Goal: Task Accomplishment & Management: Complete application form

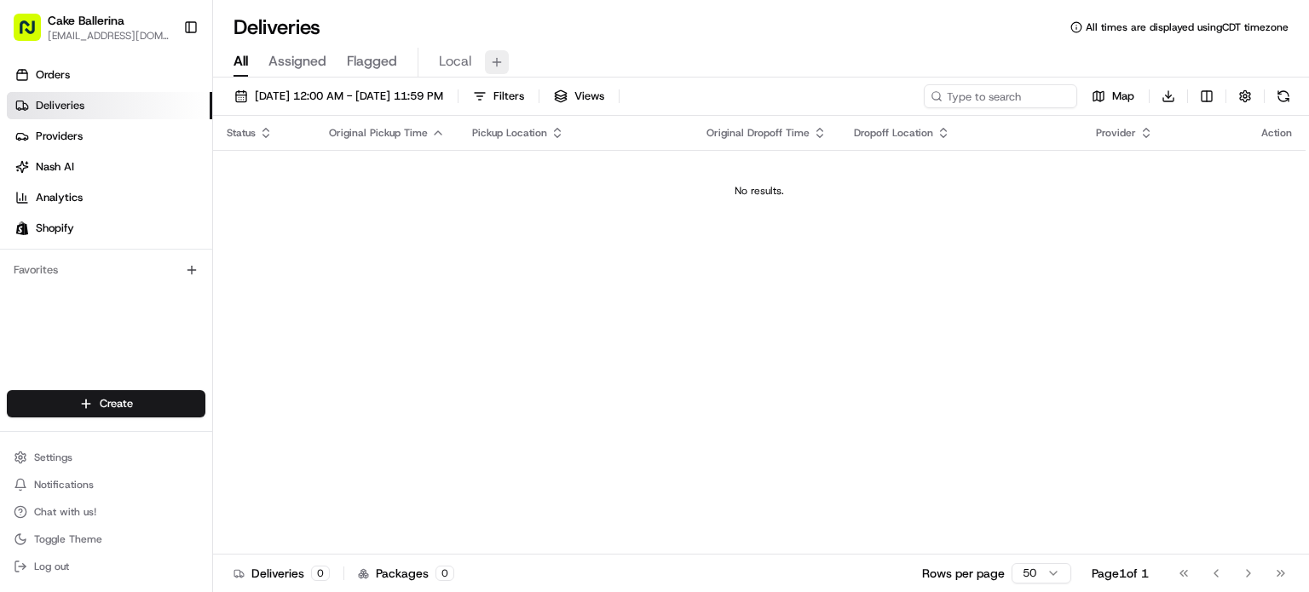
click at [506, 57] on button at bounding box center [497, 62] width 24 height 24
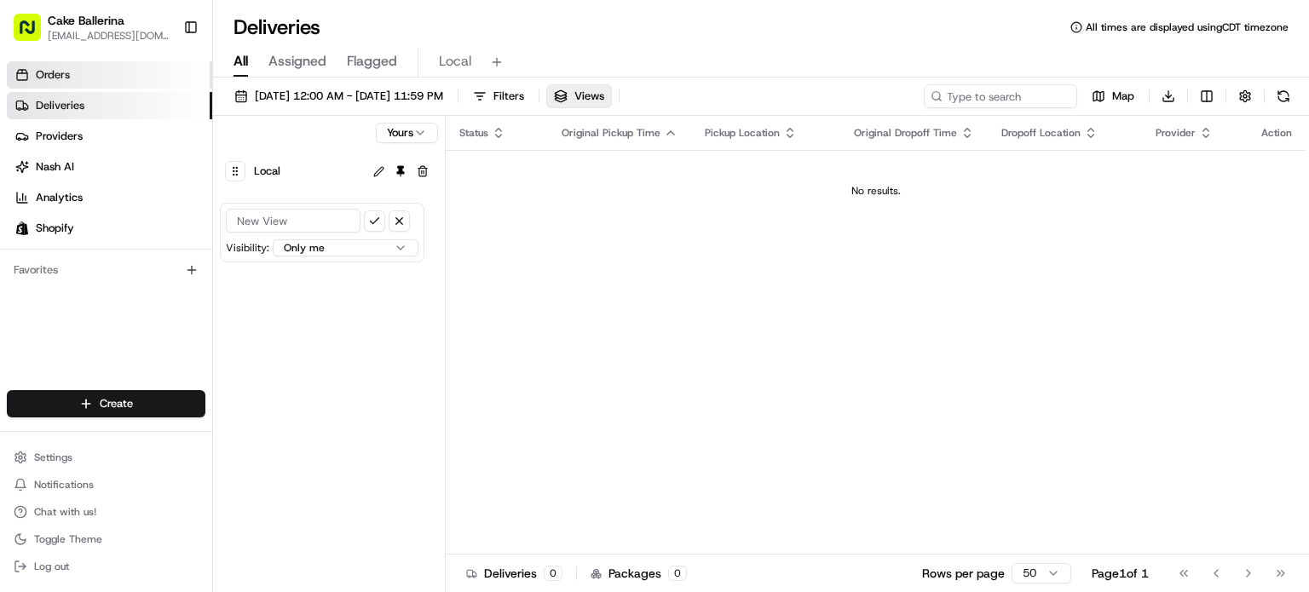
click at [70, 74] on link "Orders" at bounding box center [109, 74] width 205 height 27
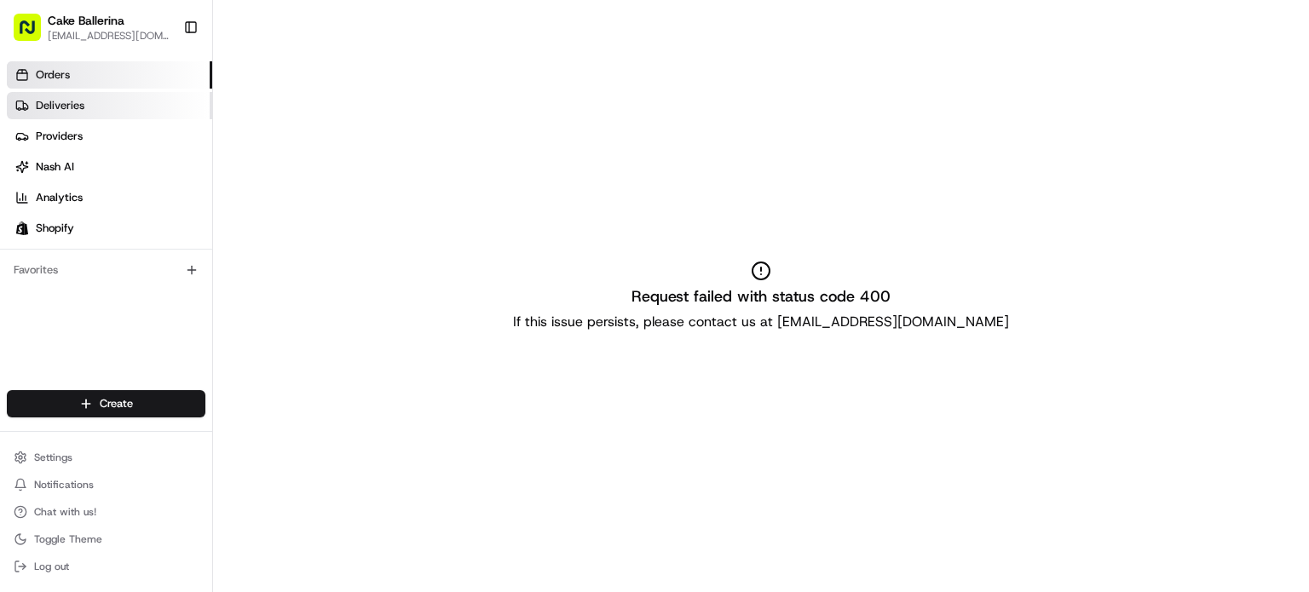
click at [81, 112] on span "Deliveries" at bounding box center [60, 105] width 49 height 15
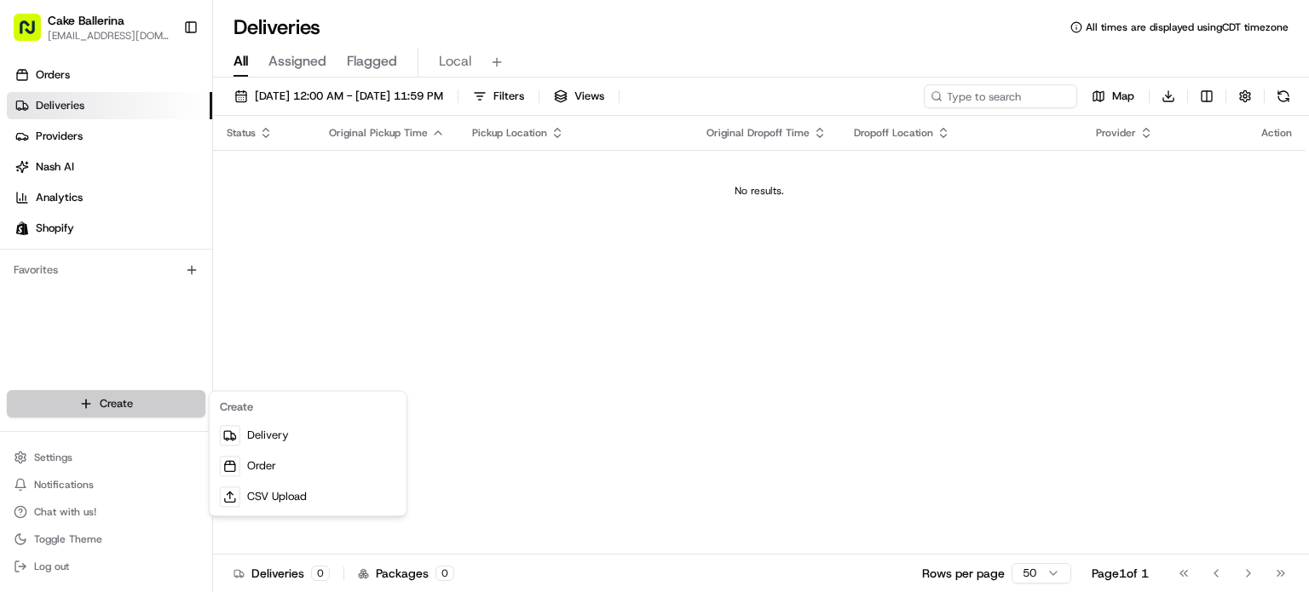
click at [136, 407] on html "Cake Ballerina [EMAIL_ADDRESS][DOMAIN_NAME] Toggle Sidebar Orders Deliveries Pr…" at bounding box center [654, 296] width 1309 height 592
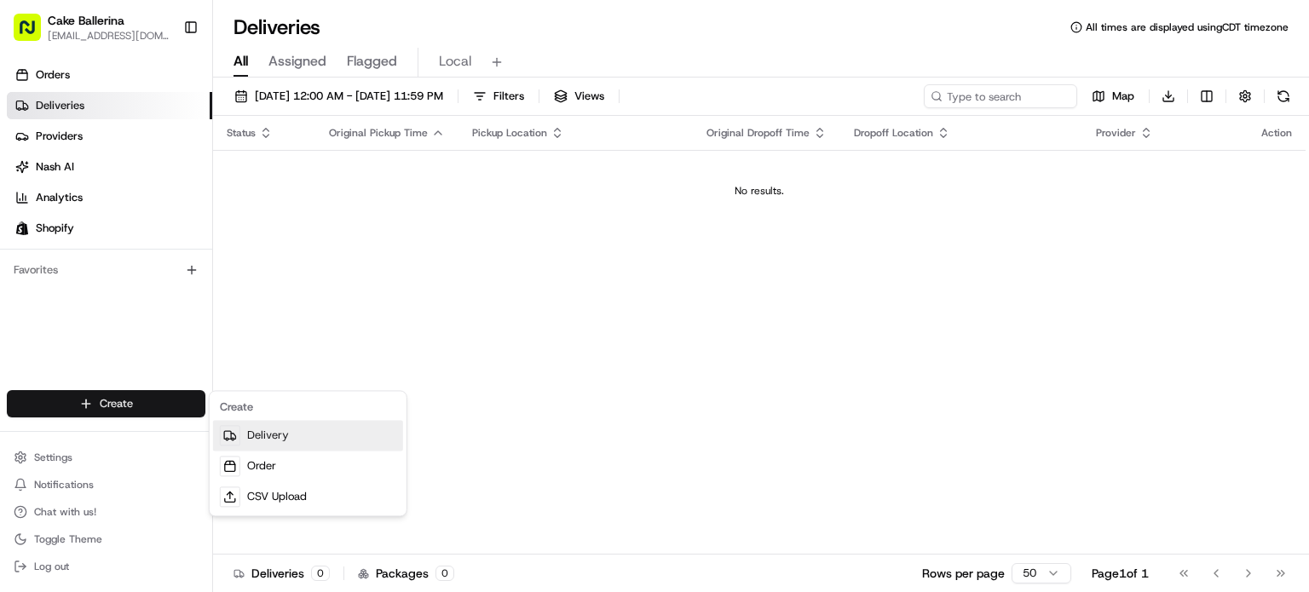
click at [267, 434] on link "Delivery" at bounding box center [308, 435] width 190 height 31
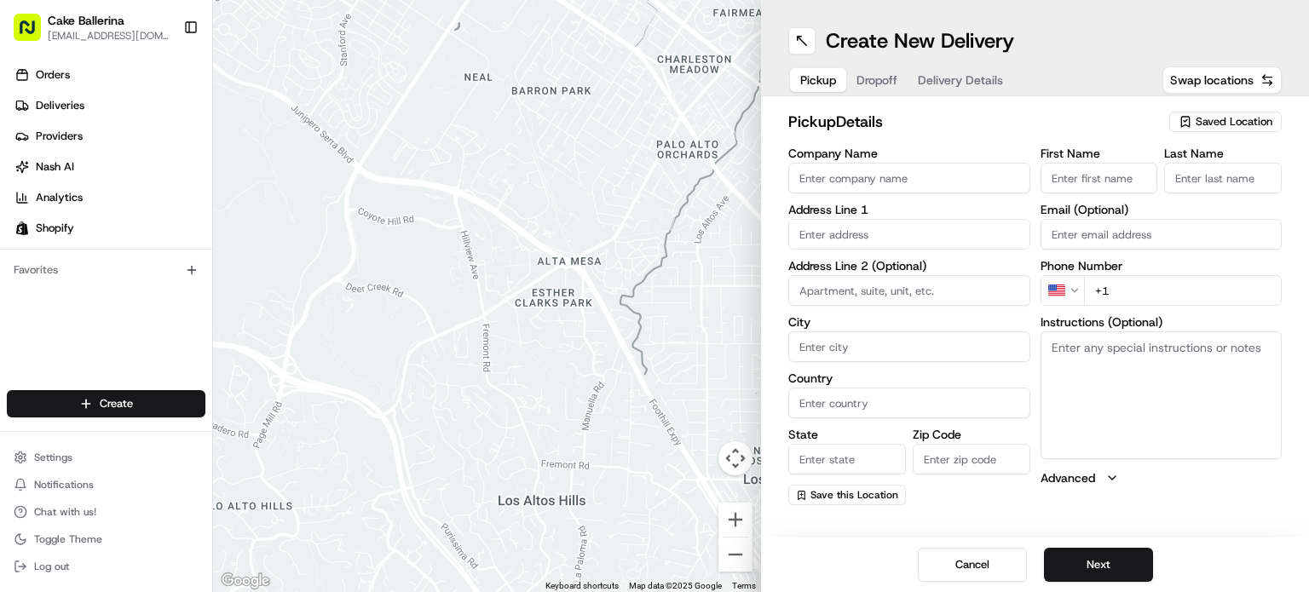
click at [1245, 117] on span "Saved Location" at bounding box center [1234, 121] width 77 height 15
click at [1190, 187] on span "CB Headquarters (60914434184)" at bounding box center [1197, 185] width 210 height 15
type input "CB Headquarters"
type input "[STREET_ADDRESS][PERSON_NAME]"
type input "Benbrook"
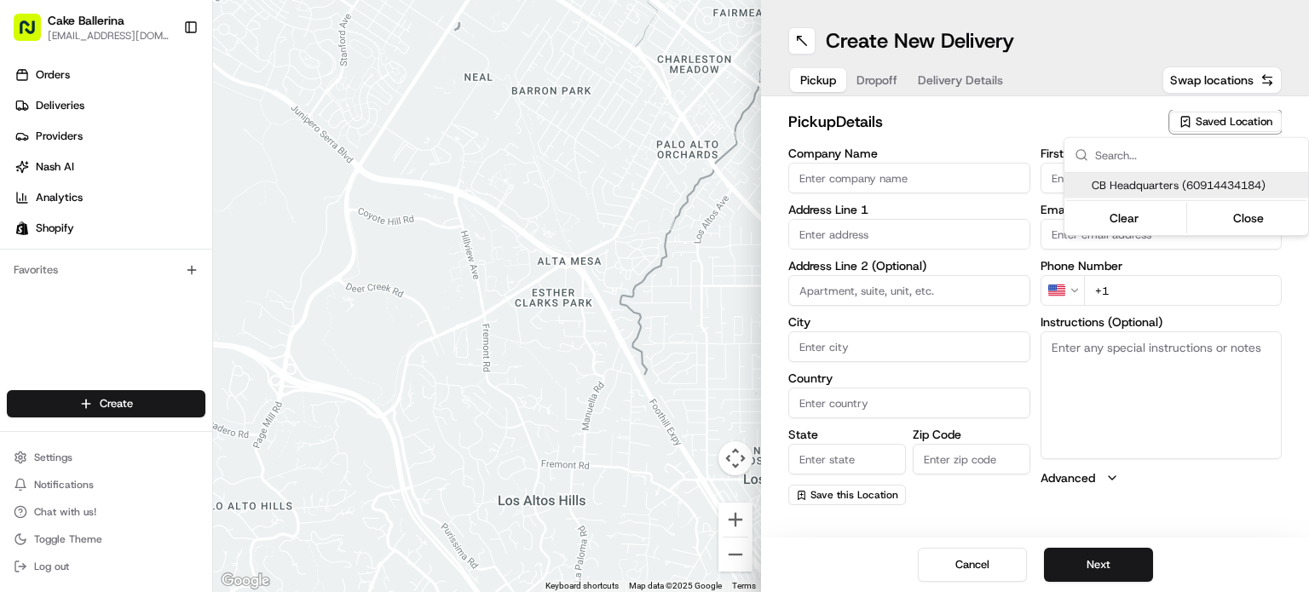
type input "US"
type input "[GEOGRAPHIC_DATA]"
type input "76126"
type input "[PERSON_NAME]"
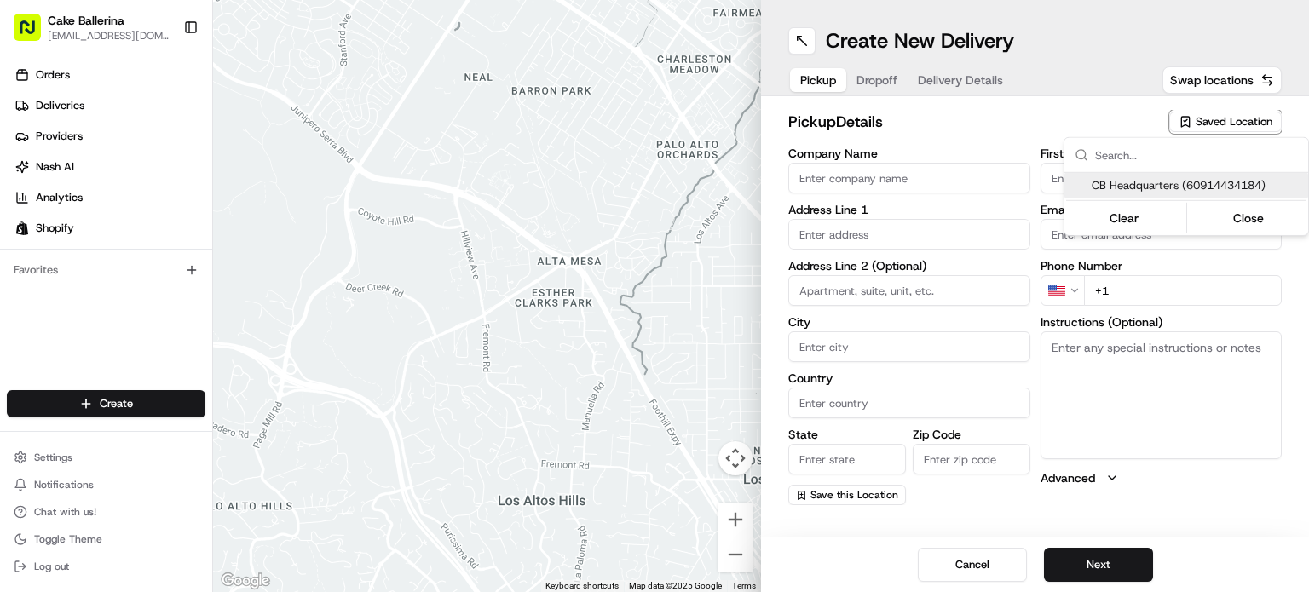
type input "[EMAIL_ADDRESS][DOMAIN_NAME]"
type input "[PHONE_NUMBER]"
type textarea "Smoke free vehicle only. Must have AC."
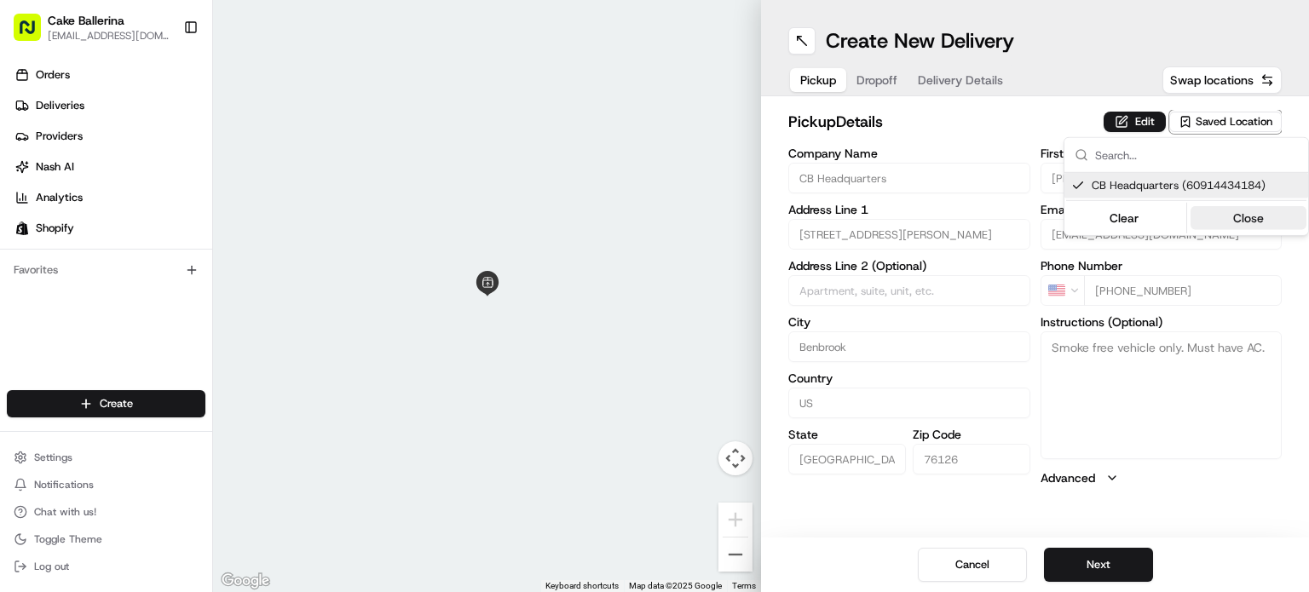
click at [1239, 222] on button "Close" at bounding box center [1249, 218] width 117 height 24
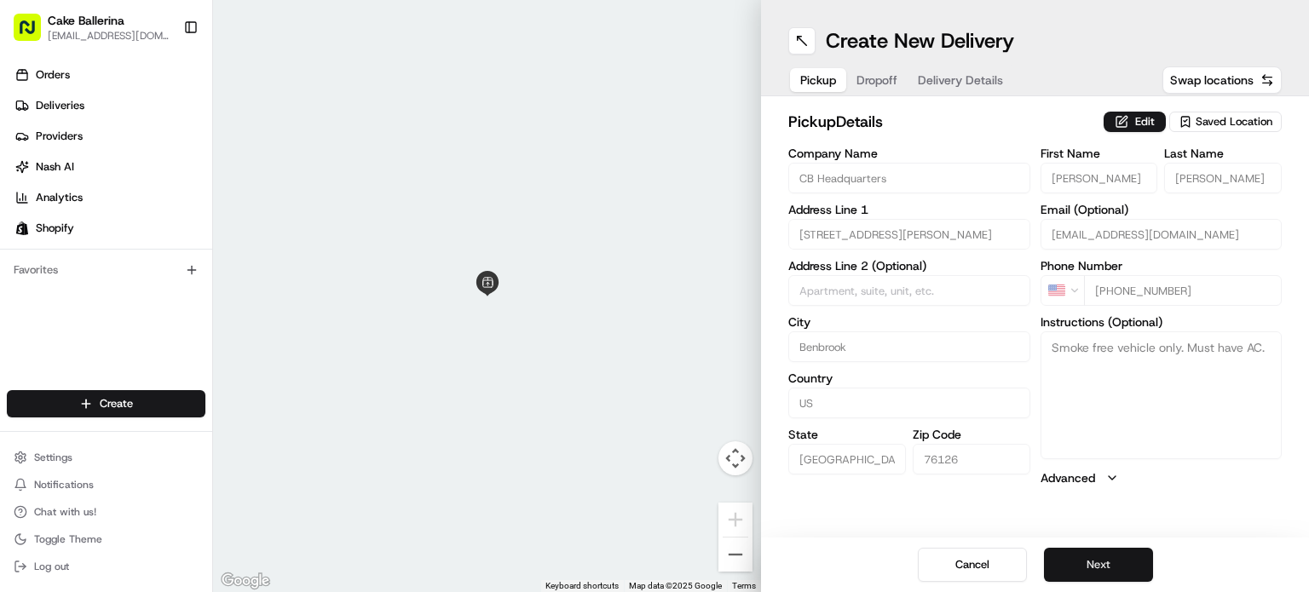
click at [1091, 565] on button "Next" at bounding box center [1098, 565] width 109 height 34
